Goal: Find specific page/section: Find specific page/section

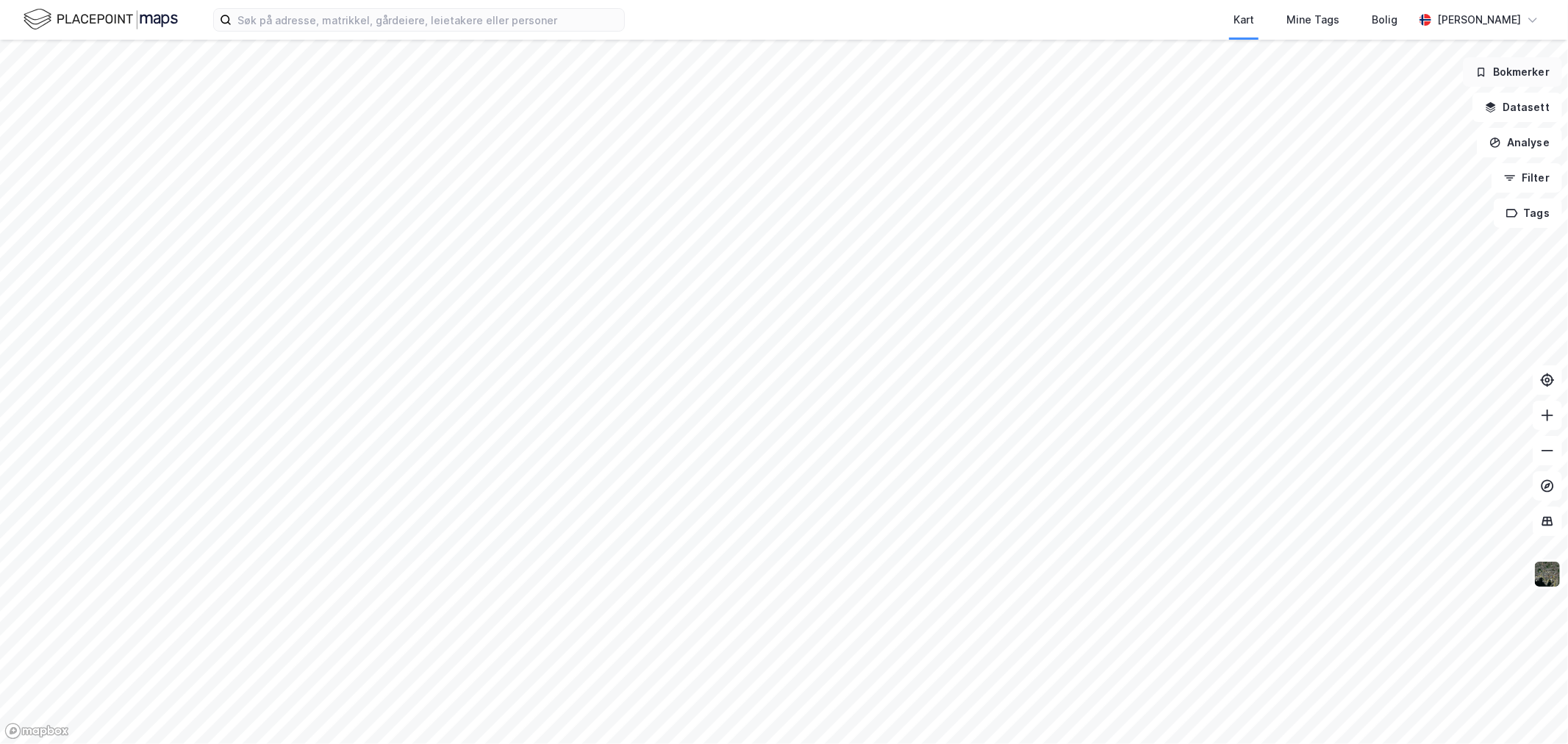
click at [1500, 85] on button "Bokmerker" at bounding box center [1513, 71] width 99 height 29
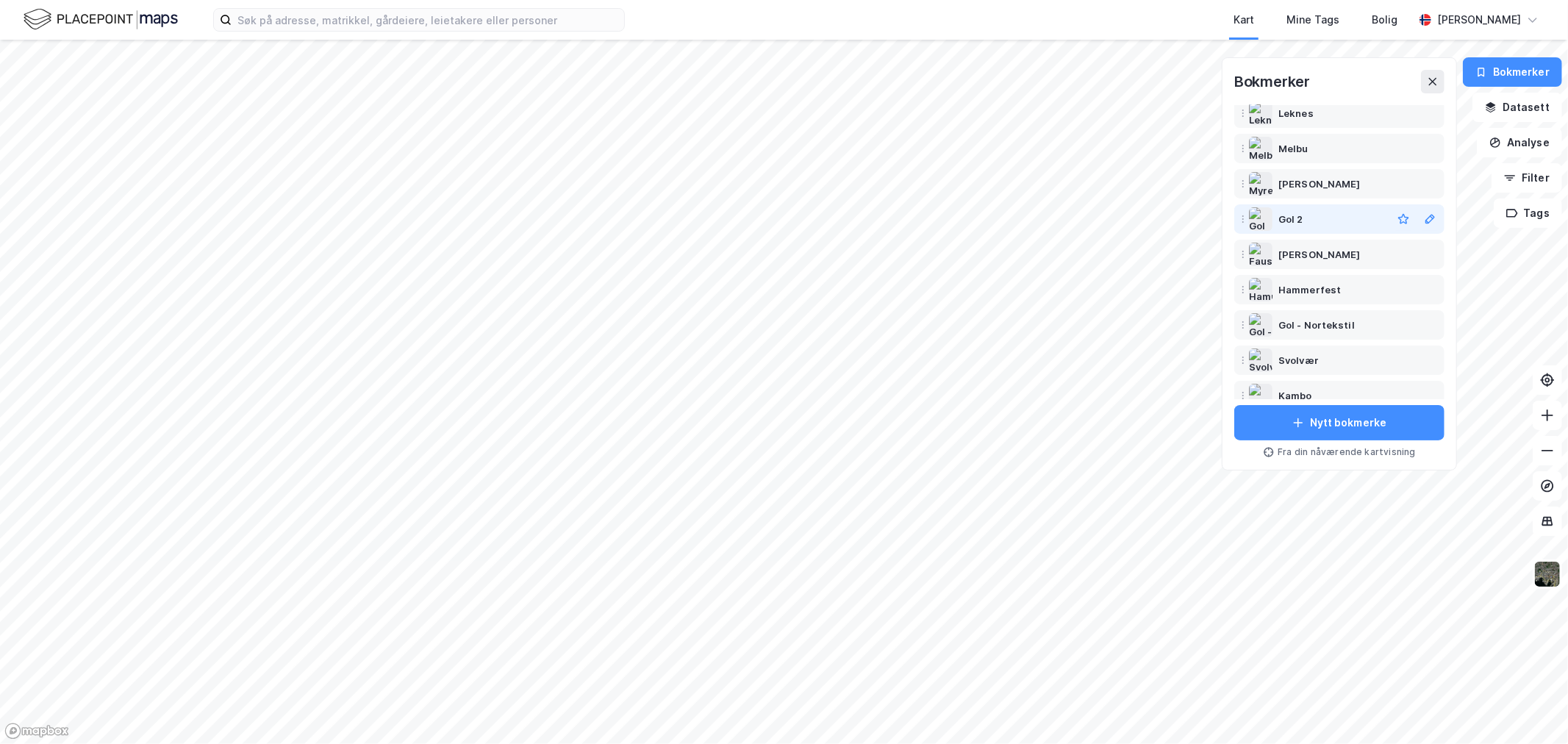
scroll to position [236, 0]
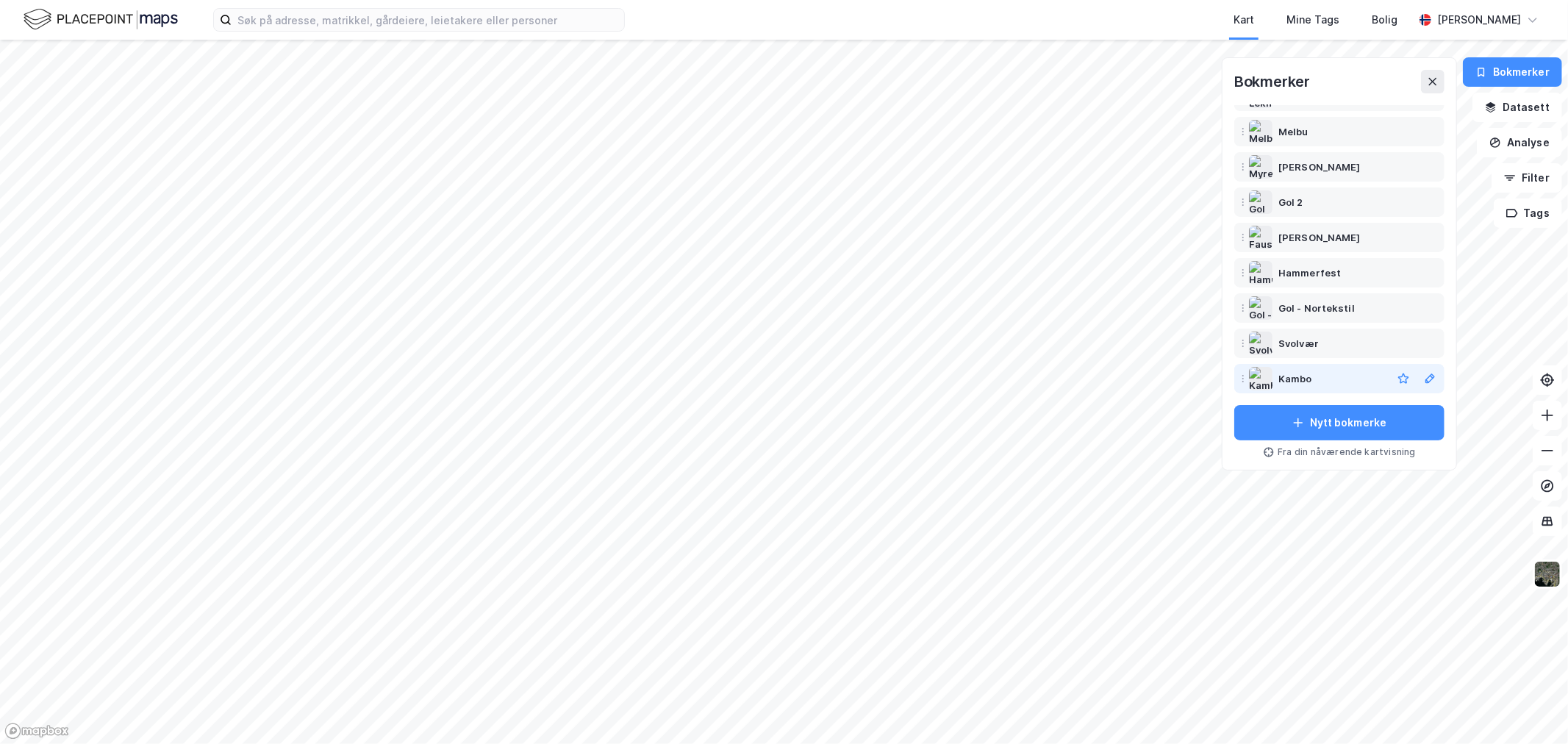
click at [1288, 375] on div "Kambo" at bounding box center [1295, 379] width 34 height 18
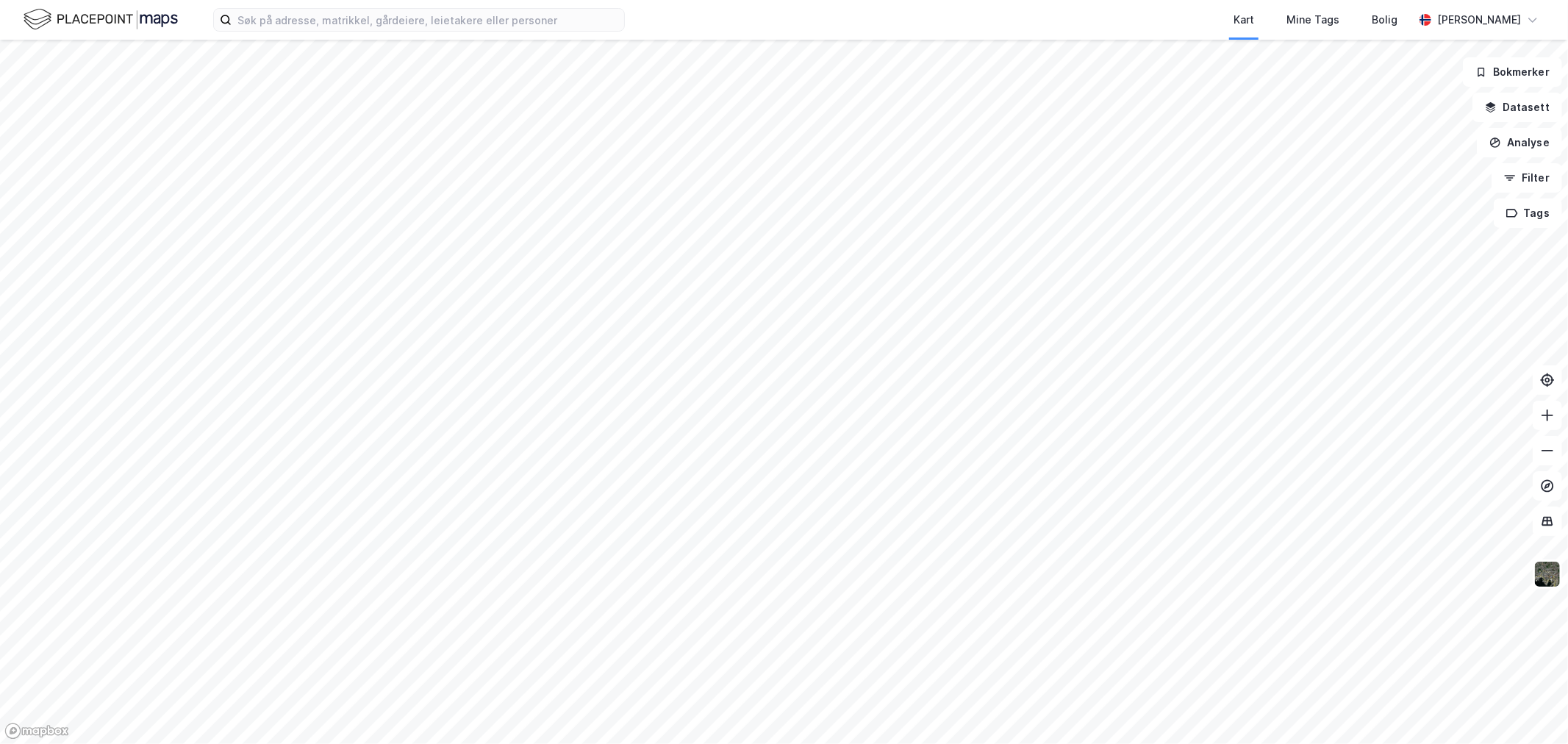
drag, startPoint x: 0, startPoint y: 0, endPoint x: 1519, endPoint y: 76, distance: 1520.9
click at [1519, 76] on div at bounding box center [784, 372] width 1568 height 744
click at [1519, 72] on div at bounding box center [784, 372] width 1568 height 744
click at [1505, 68] on div at bounding box center [784, 372] width 1568 height 744
click at [1497, 70] on div at bounding box center [784, 372] width 1568 height 744
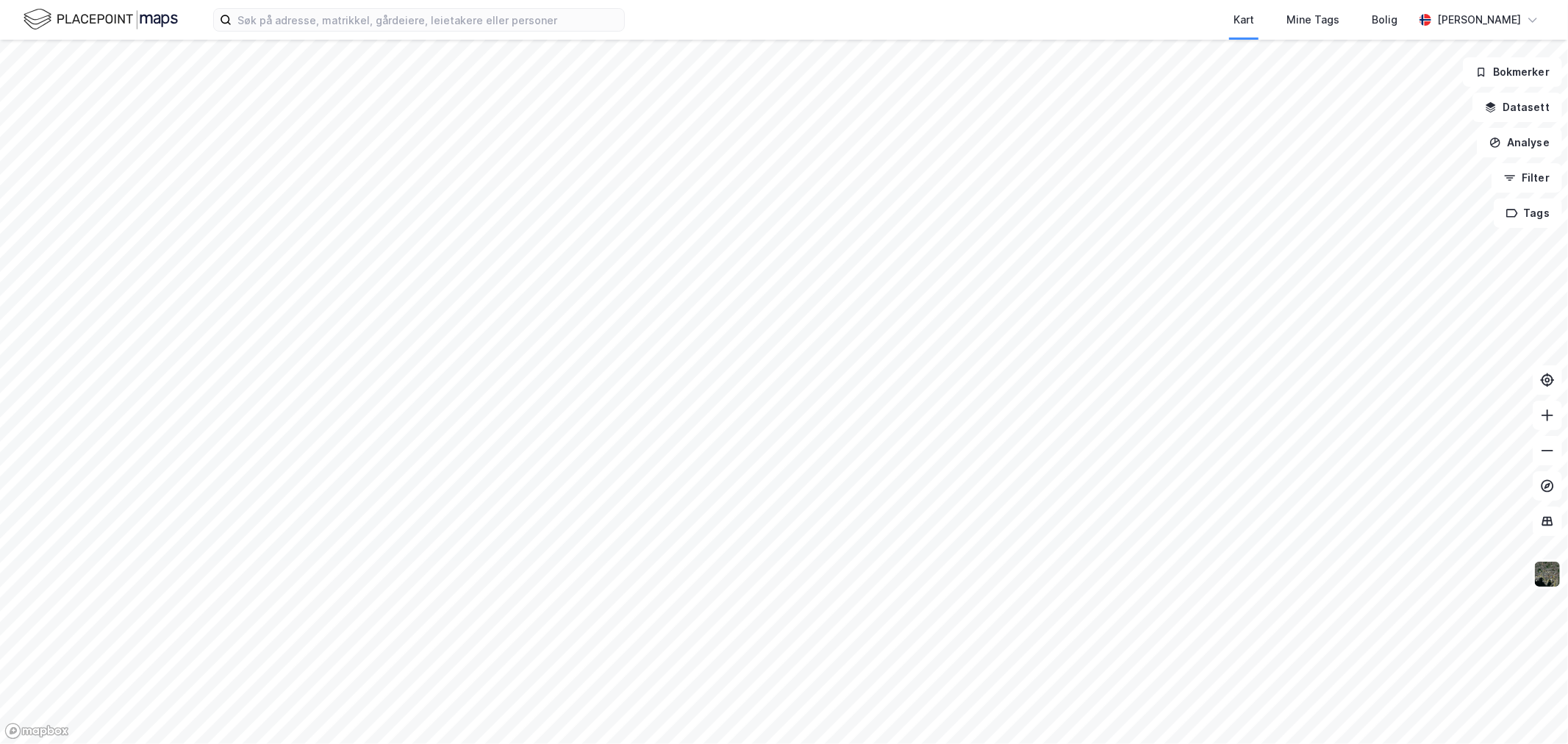
click at [1534, 69] on div at bounding box center [784, 372] width 1568 height 744
click at [1529, 68] on div at bounding box center [784, 372] width 1568 height 744
click at [336, 13] on input at bounding box center [428, 20] width 393 height 22
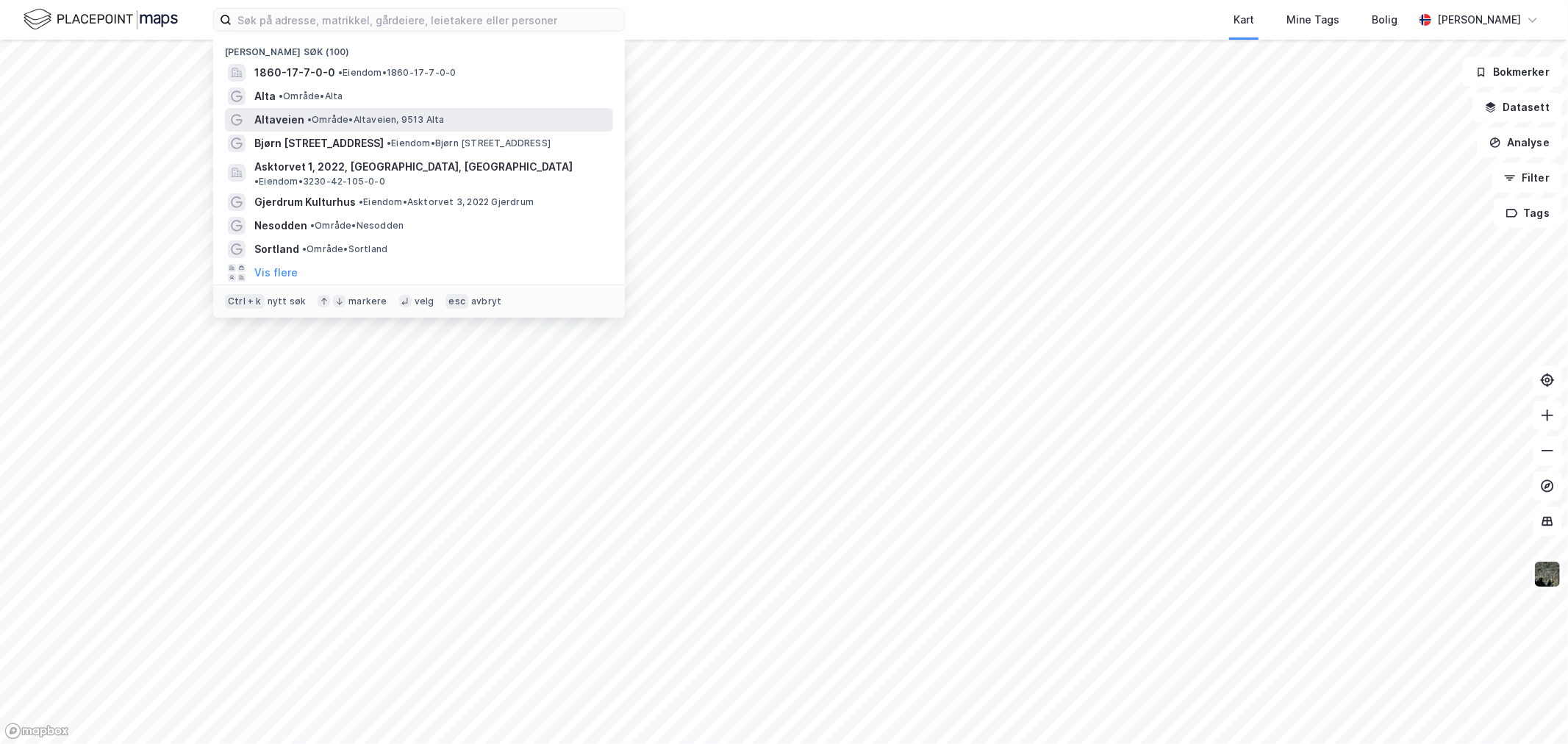
click at [307, 125] on span "• Område • Altaveien, 9513 Alta" at bounding box center [376, 120] width 137 height 12
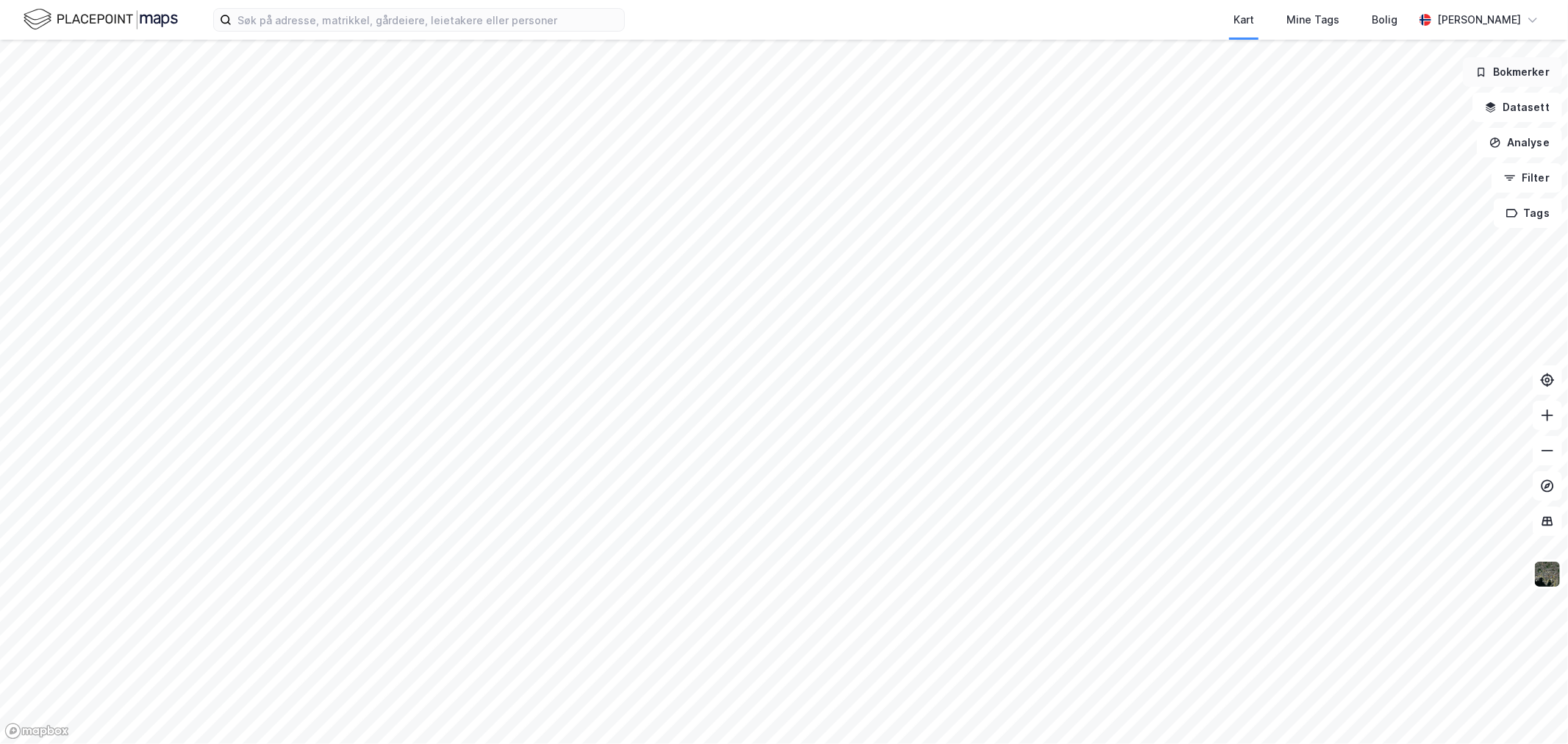
click at [1504, 76] on button "Bokmerker" at bounding box center [1513, 71] width 99 height 29
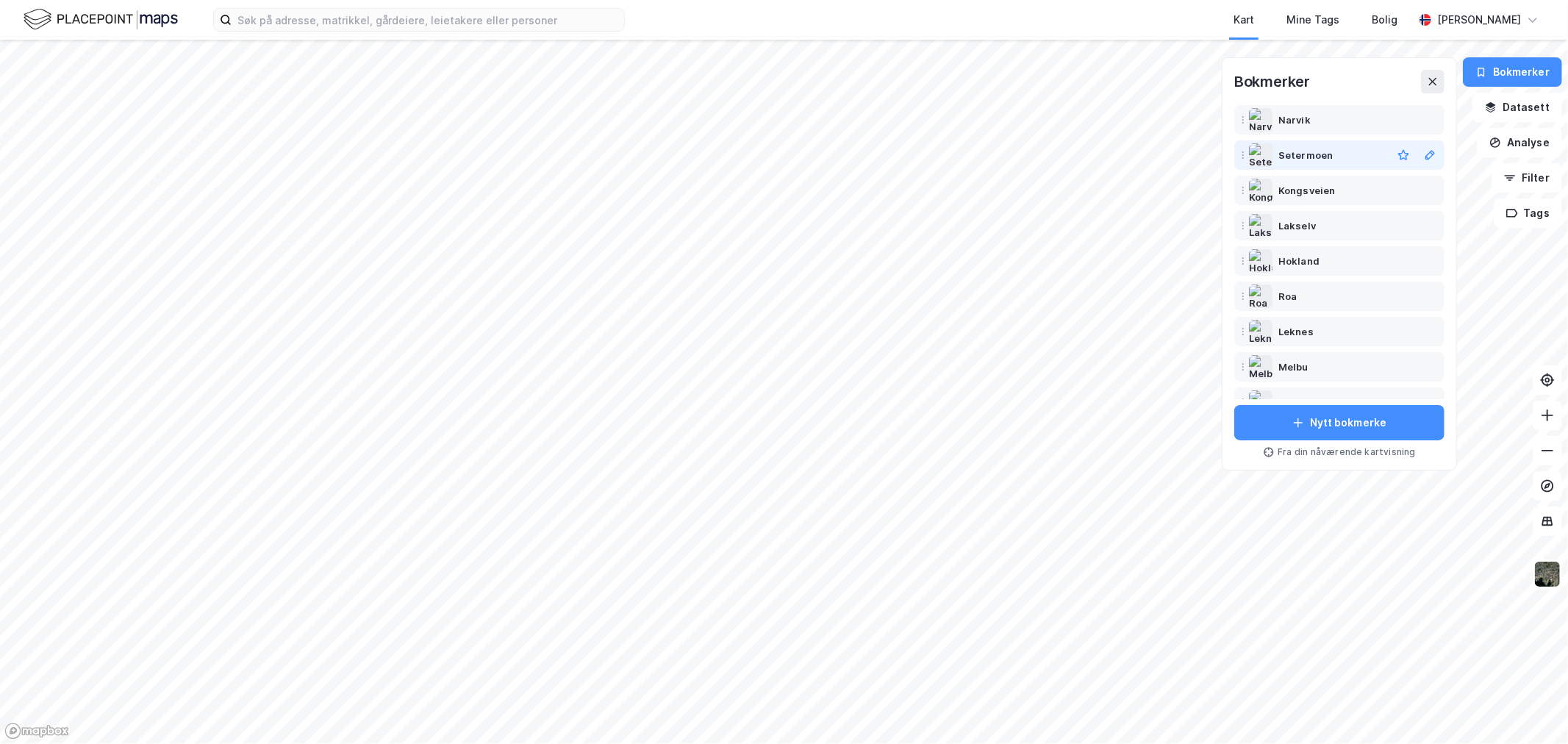
click at [1306, 150] on div "Setermoen" at bounding box center [1306, 155] width 55 height 18
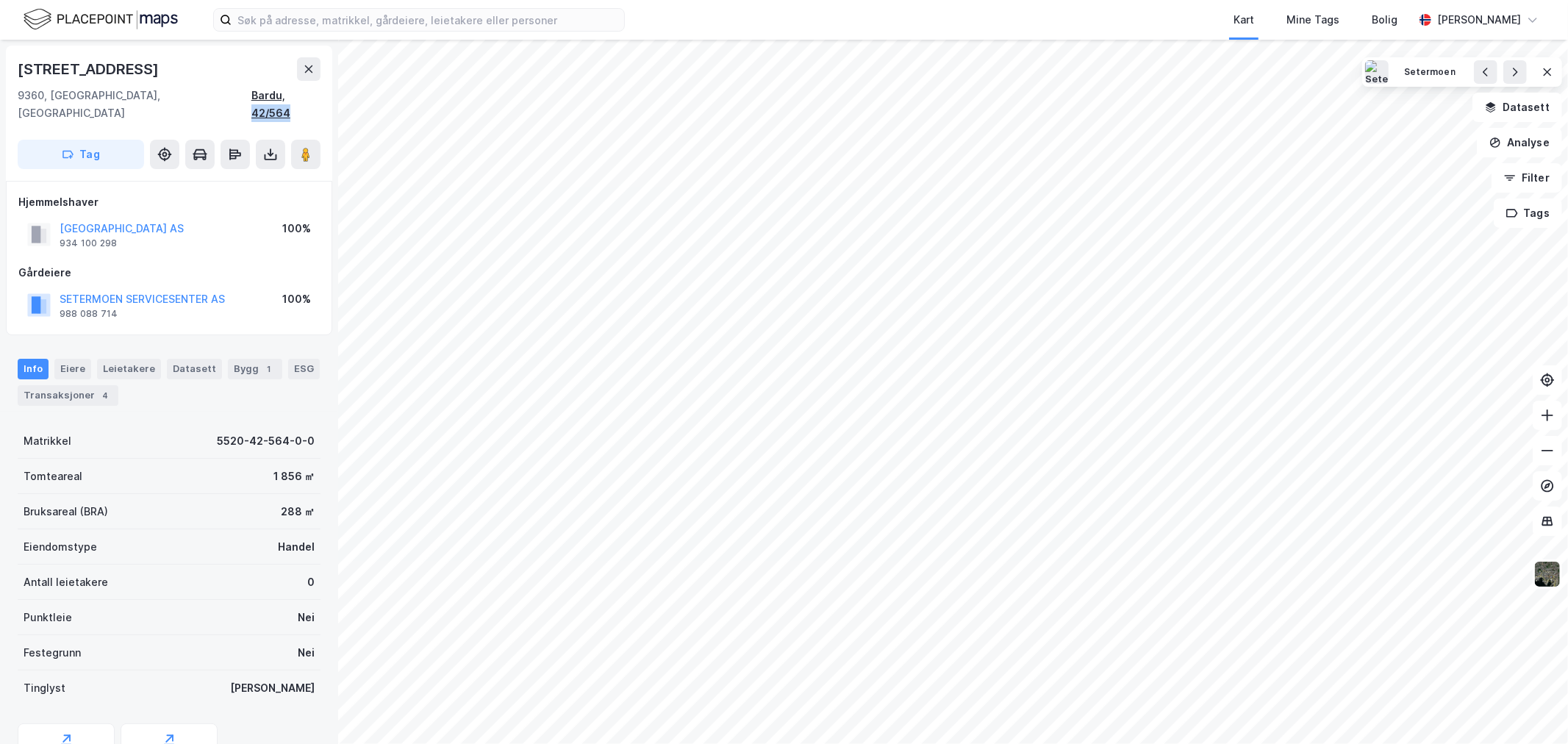
drag, startPoint x: 323, startPoint y: 98, endPoint x: 285, endPoint y: 98, distance: 38.0
click at [285, 98] on div "Altevannsveien 5 9360, Bardu, Troms Bardu, 42/564 Tag" at bounding box center [169, 113] width 326 height 135
copy div "42/564"
